Goal: Find contact information: Find contact information

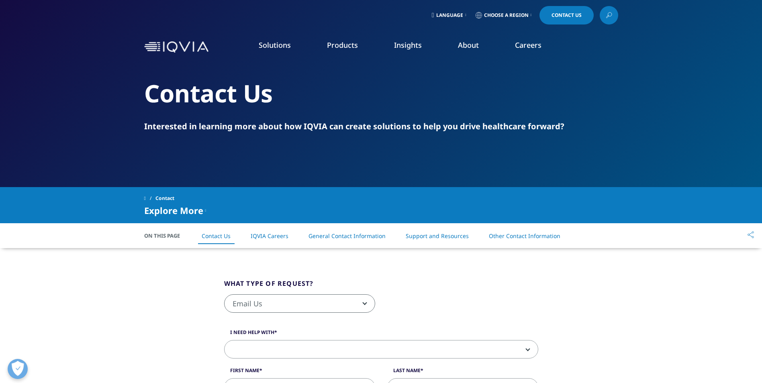
click at [519, 13] on span "Choose a Region" at bounding box center [506, 15] width 45 height 6
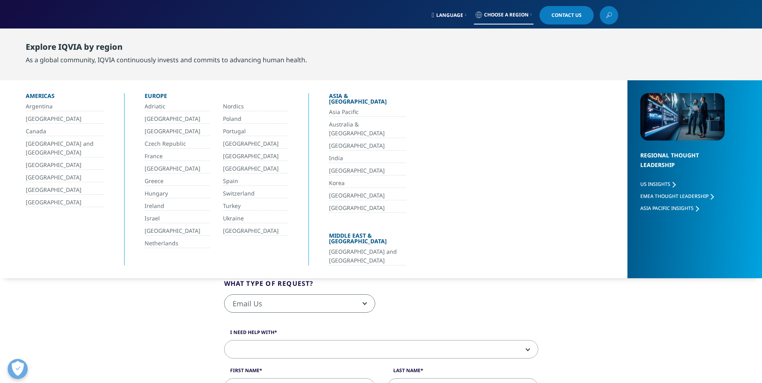
click at [519, 13] on span "Choose a Region" at bounding box center [506, 15] width 45 height 6
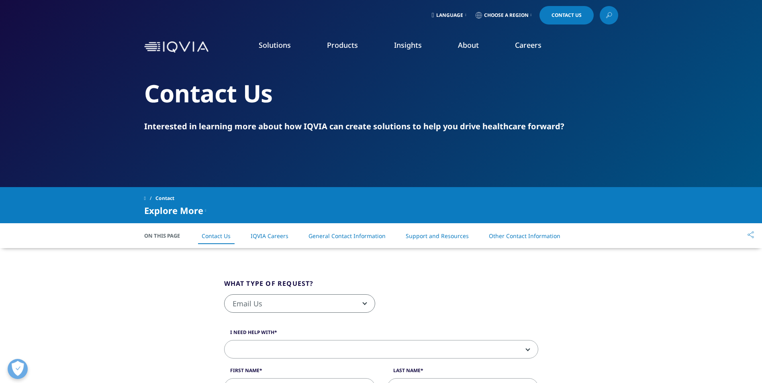
click at [186, 47] on img at bounding box center [176, 47] width 64 height 12
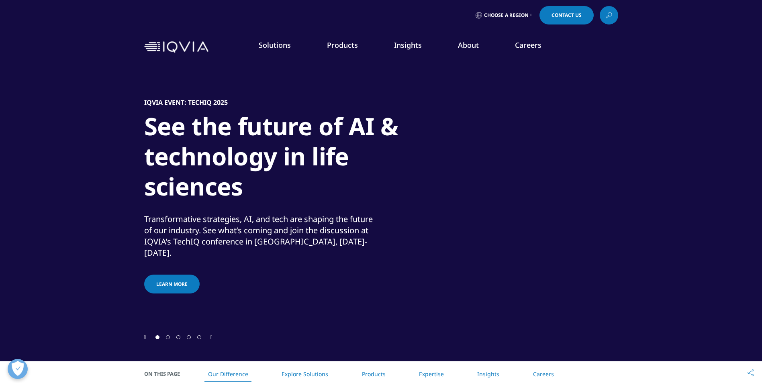
click at [508, 14] on span "Choose a Region" at bounding box center [506, 15] width 45 height 6
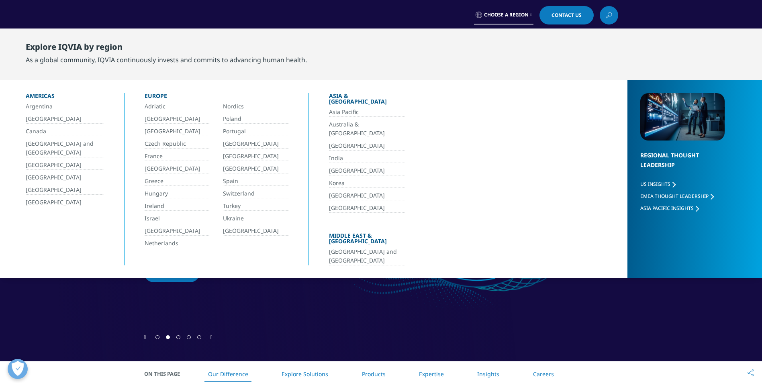
click at [508, 14] on span "Choose a Region" at bounding box center [506, 15] width 45 height 6
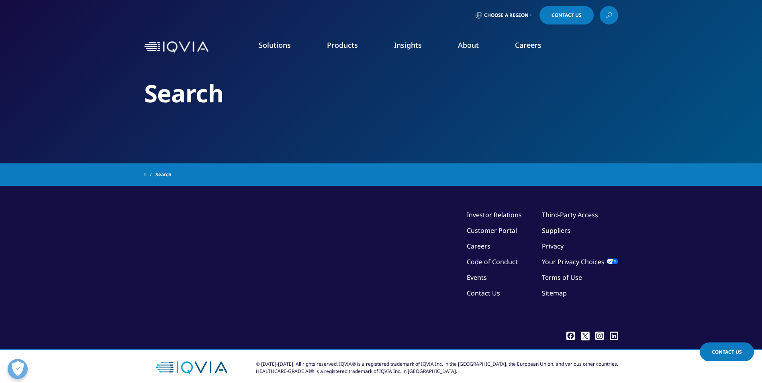
type input "address"
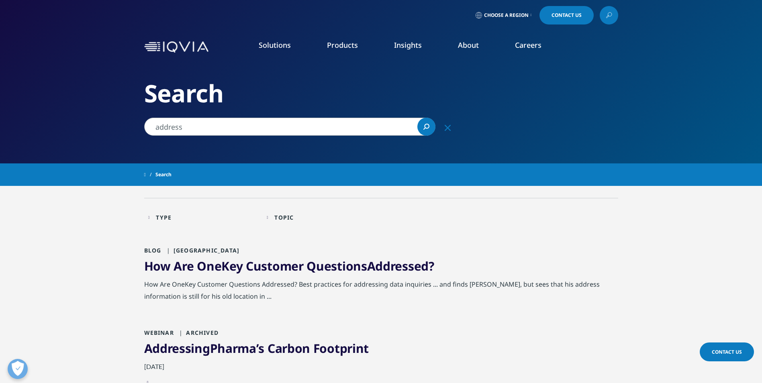
click at [473, 47] on link "About" at bounding box center [468, 45] width 21 height 10
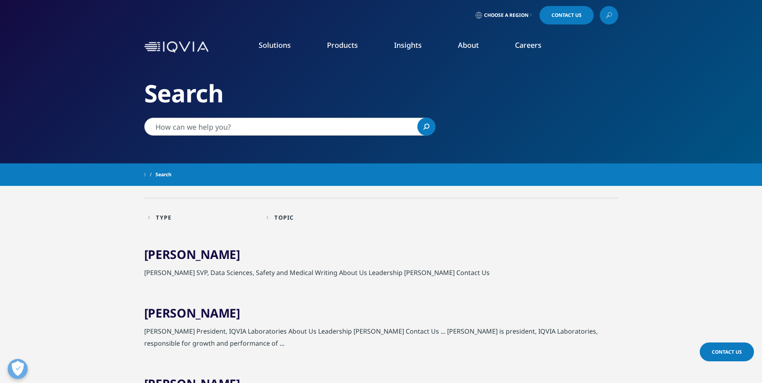
click at [467, 45] on link "About" at bounding box center [468, 45] width 21 height 10
click at [235, 108] on link "Our Story" at bounding box center [307, 108] width 182 height 9
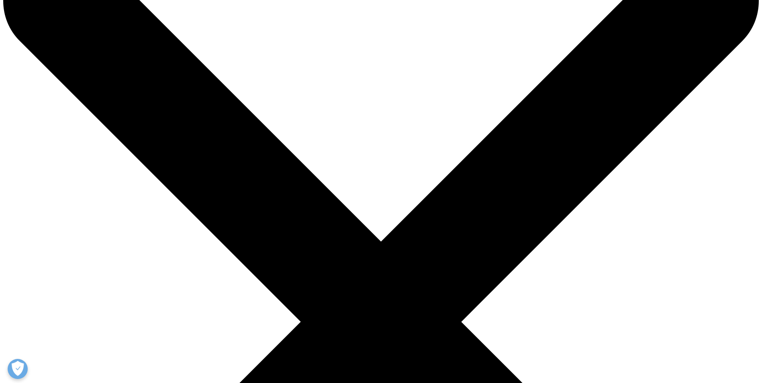
scroll to position [80, 0]
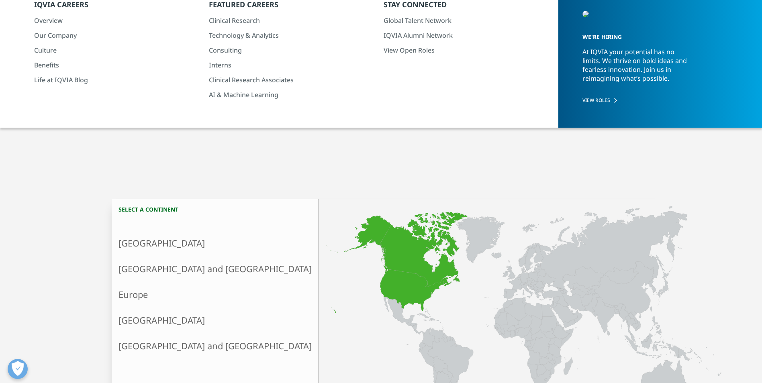
click at [157, 241] on link "North America" at bounding box center [215, 244] width 206 height 26
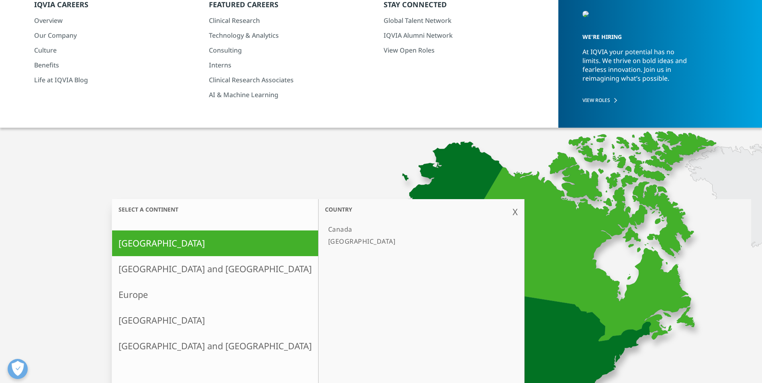
click at [325, 240] on link "[GEOGRAPHIC_DATA]" at bounding box center [417, 241] width 185 height 12
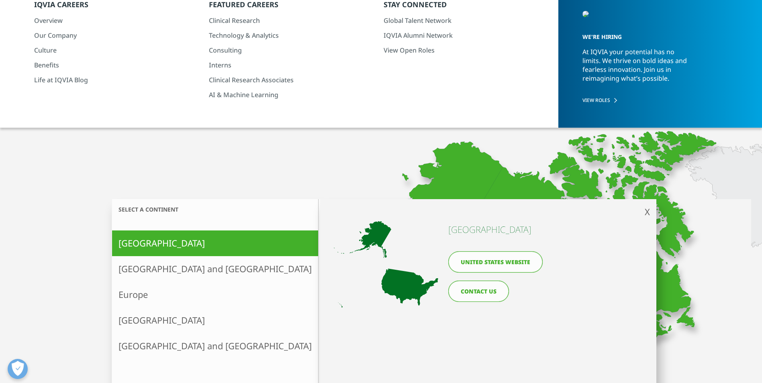
click at [498, 262] on link "United States website" at bounding box center [495, 261] width 94 height 21
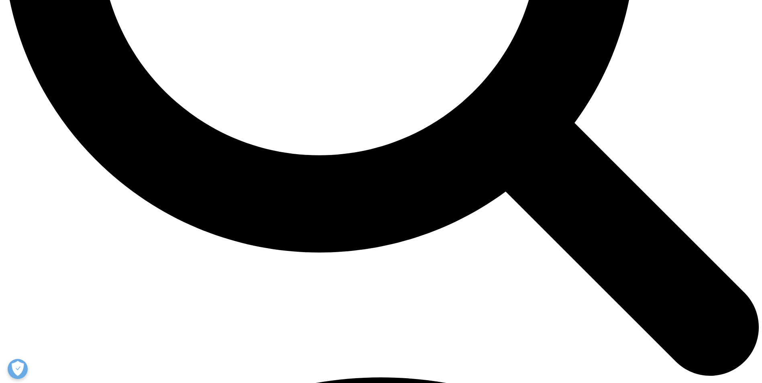
scroll to position [1028, 0]
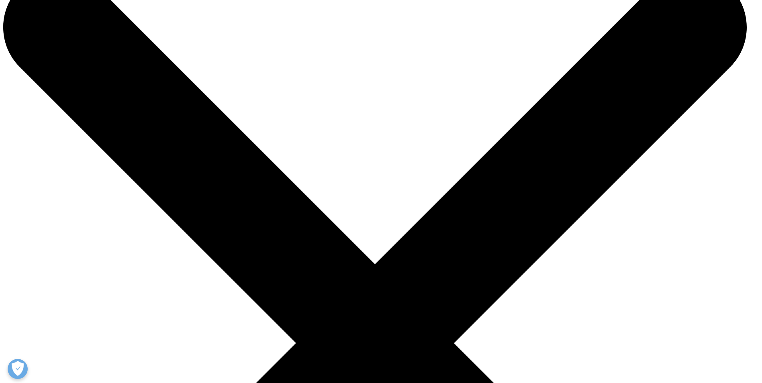
scroll to position [284, 0]
drag, startPoint x: 680, startPoint y: 224, endPoint x: 681, endPoint y: 220, distance: 4.1
